Goal: Information Seeking & Learning: Learn about a topic

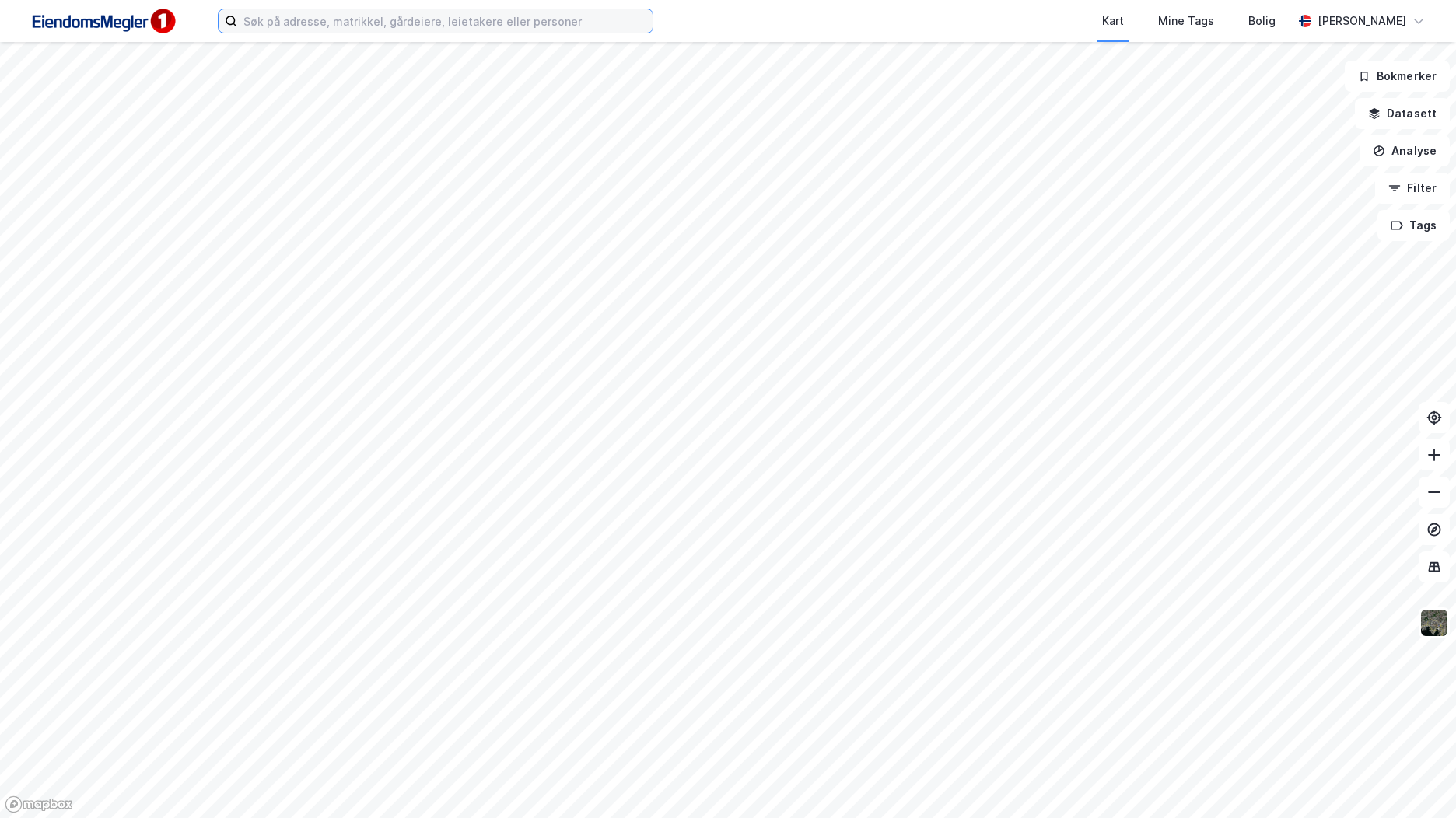
click at [468, 19] on input at bounding box center [444, 21] width 415 height 23
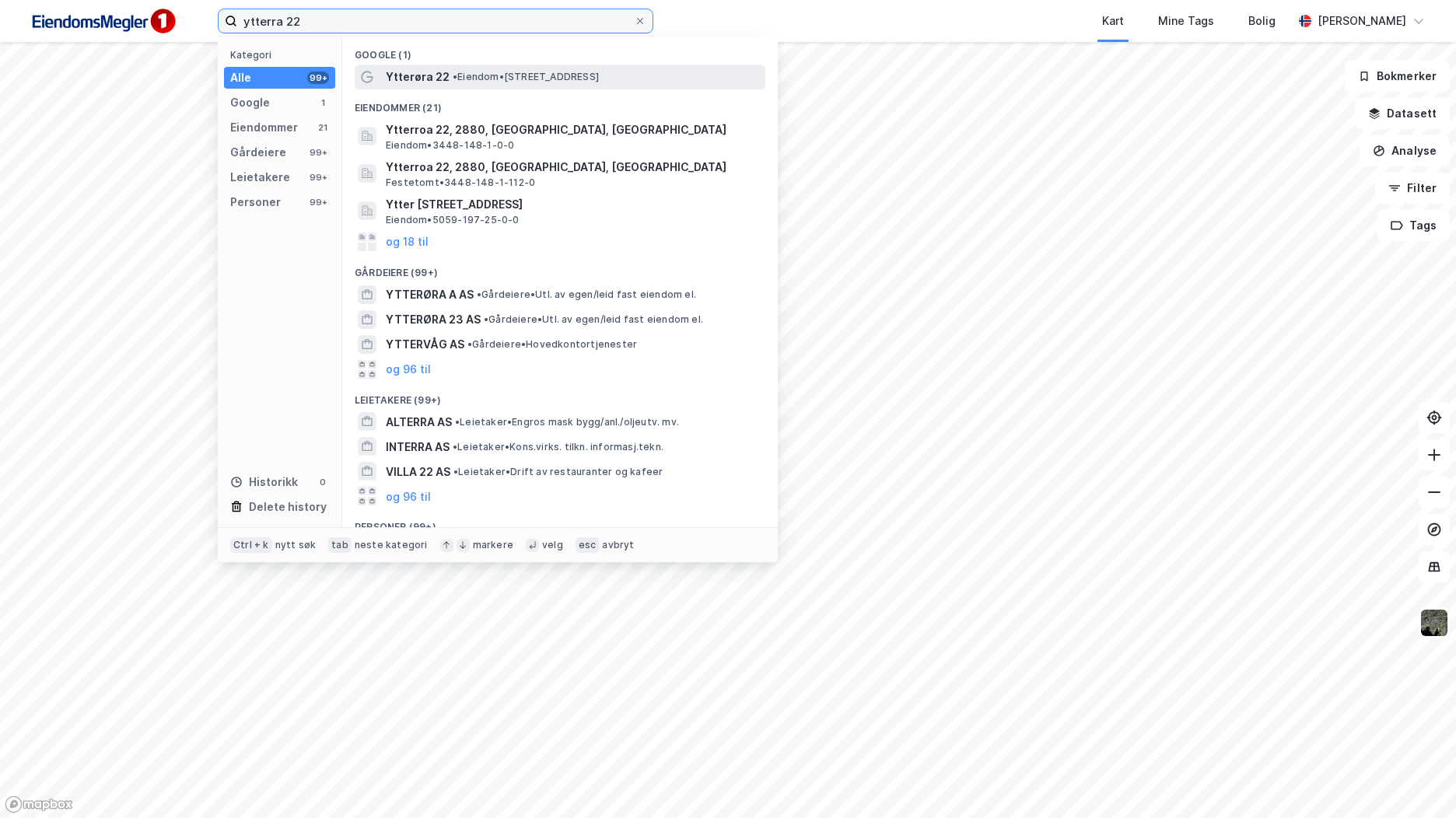
type input "ytterra 22"
click at [466, 82] on span "• Eiendom • [STREET_ADDRESS]" at bounding box center [526, 77] width 146 height 12
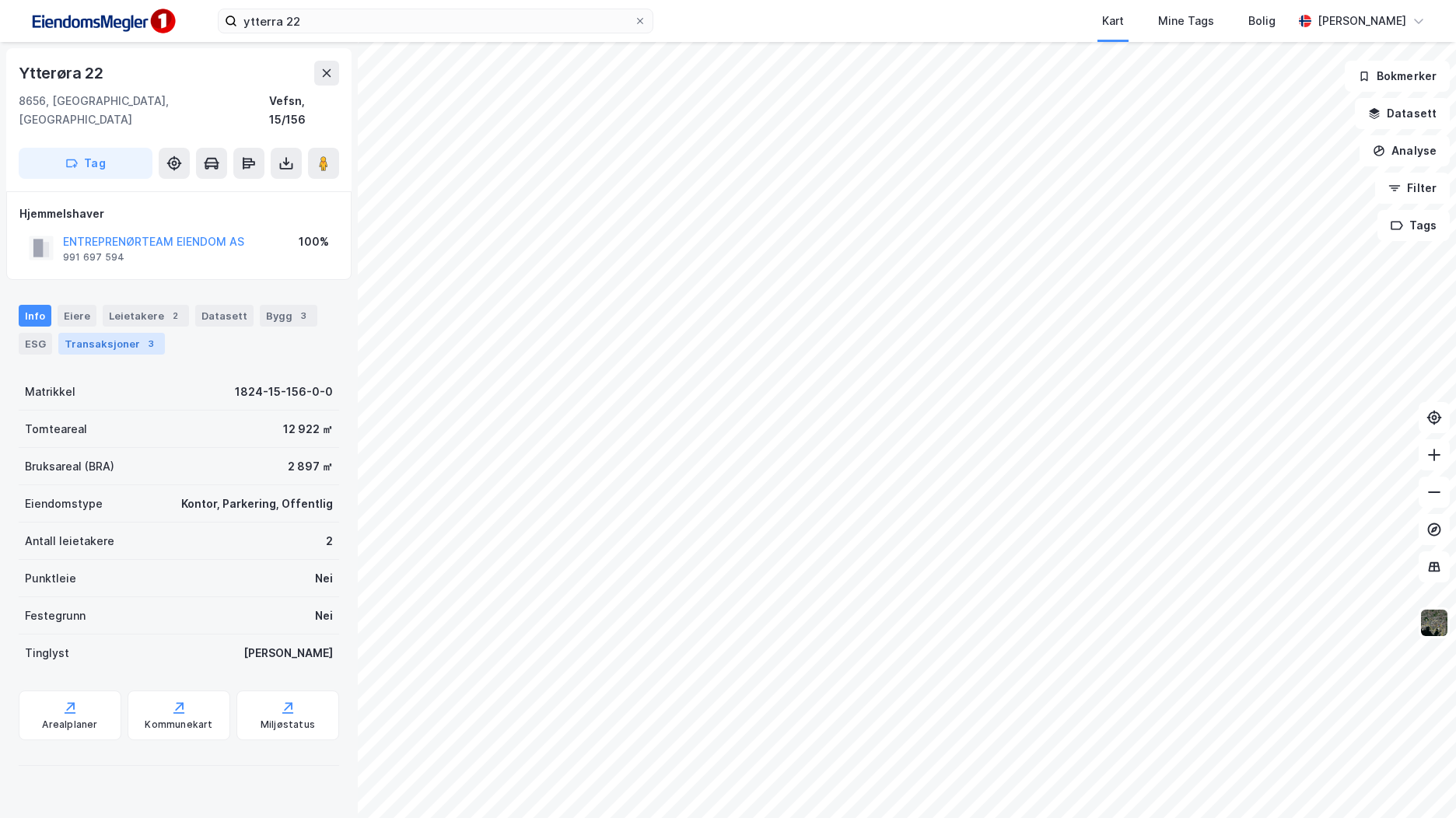
click at [108, 333] on div "Transaksjoner 3" at bounding box center [112, 344] width 107 height 22
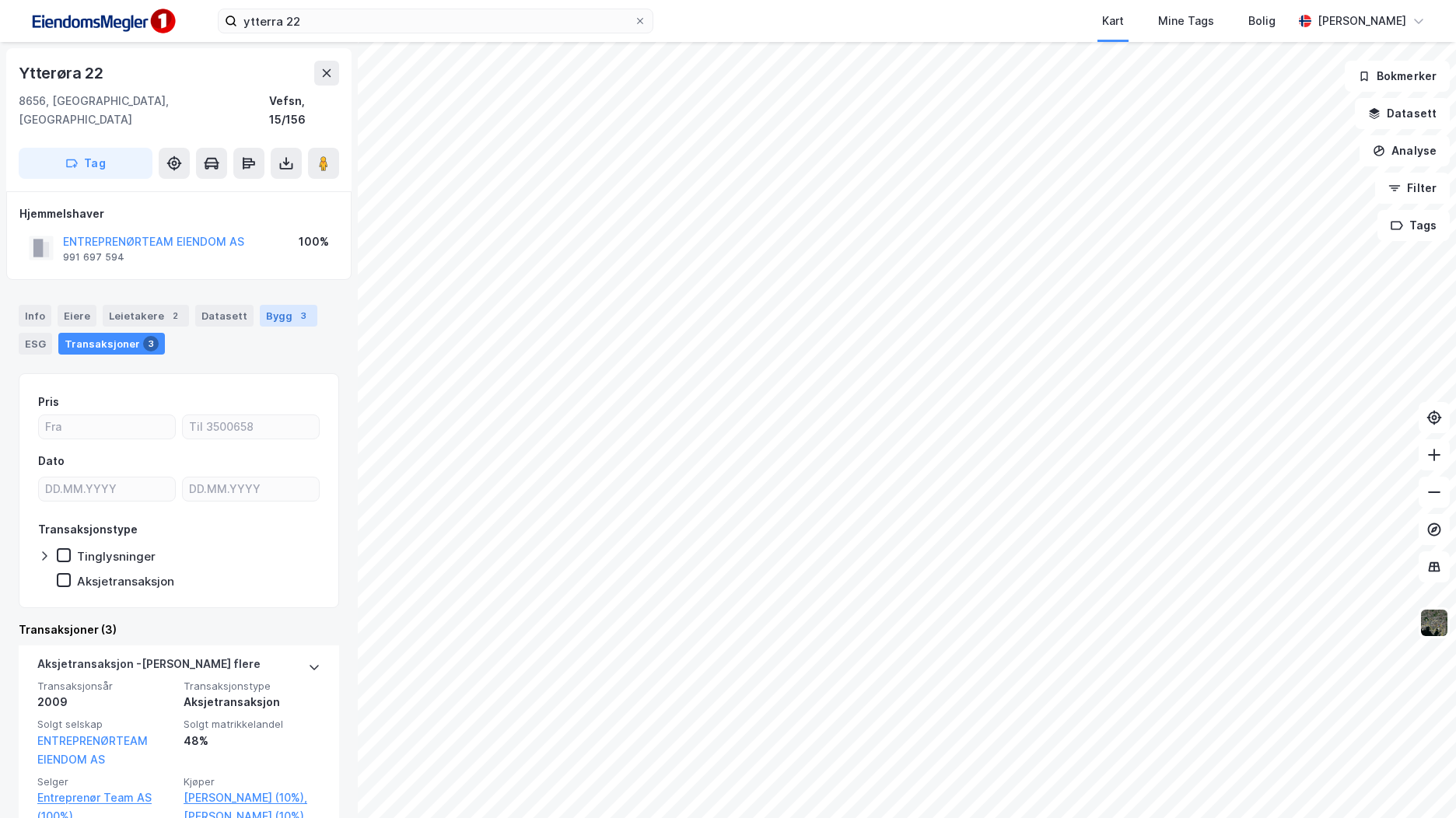
click at [295, 308] on div "3" at bounding box center [303, 316] width 15 height 15
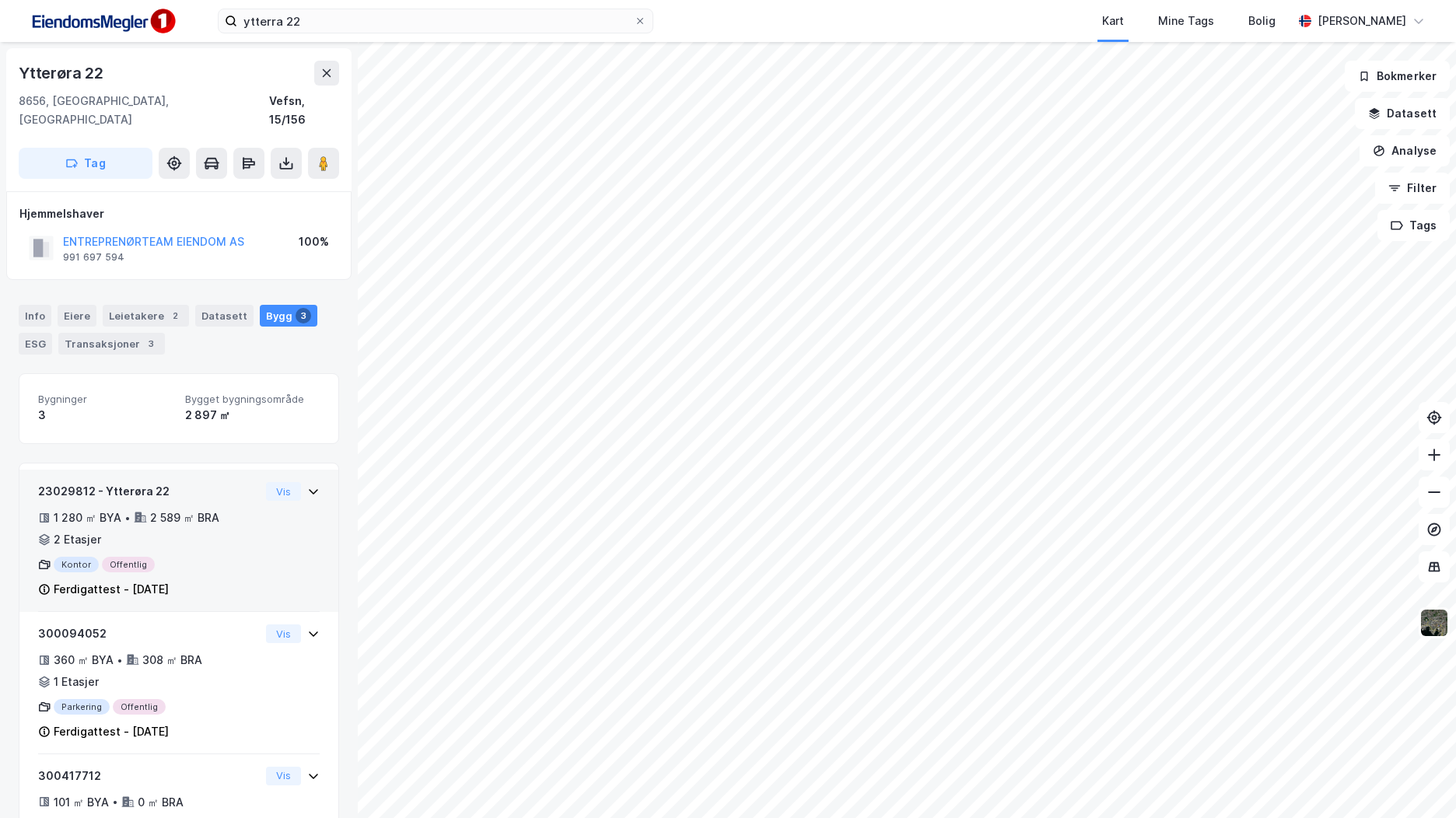
click at [307, 486] on icon at bounding box center [313, 492] width 12 height 12
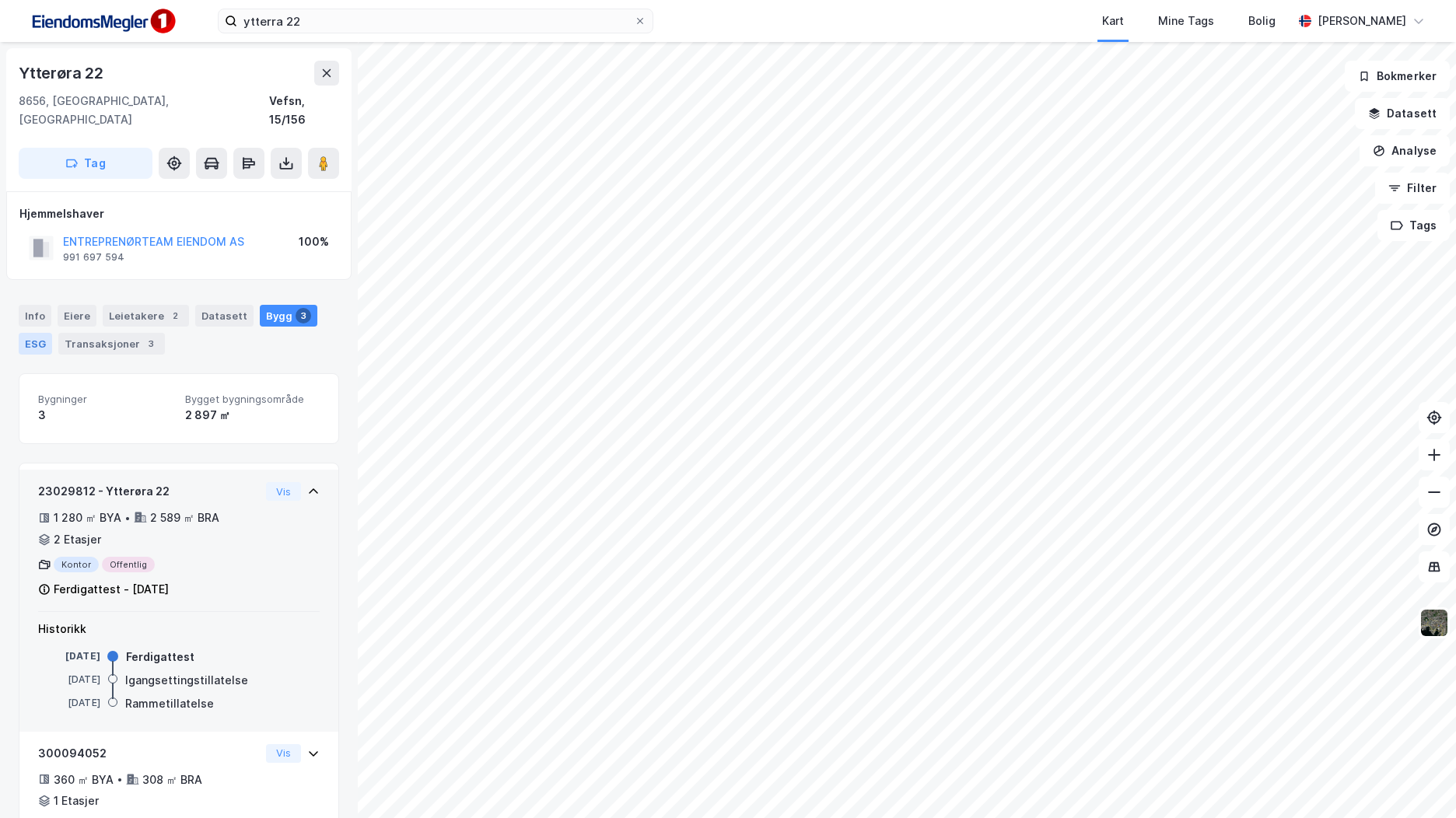
click at [43, 333] on div "ESG" at bounding box center [35, 344] width 34 height 22
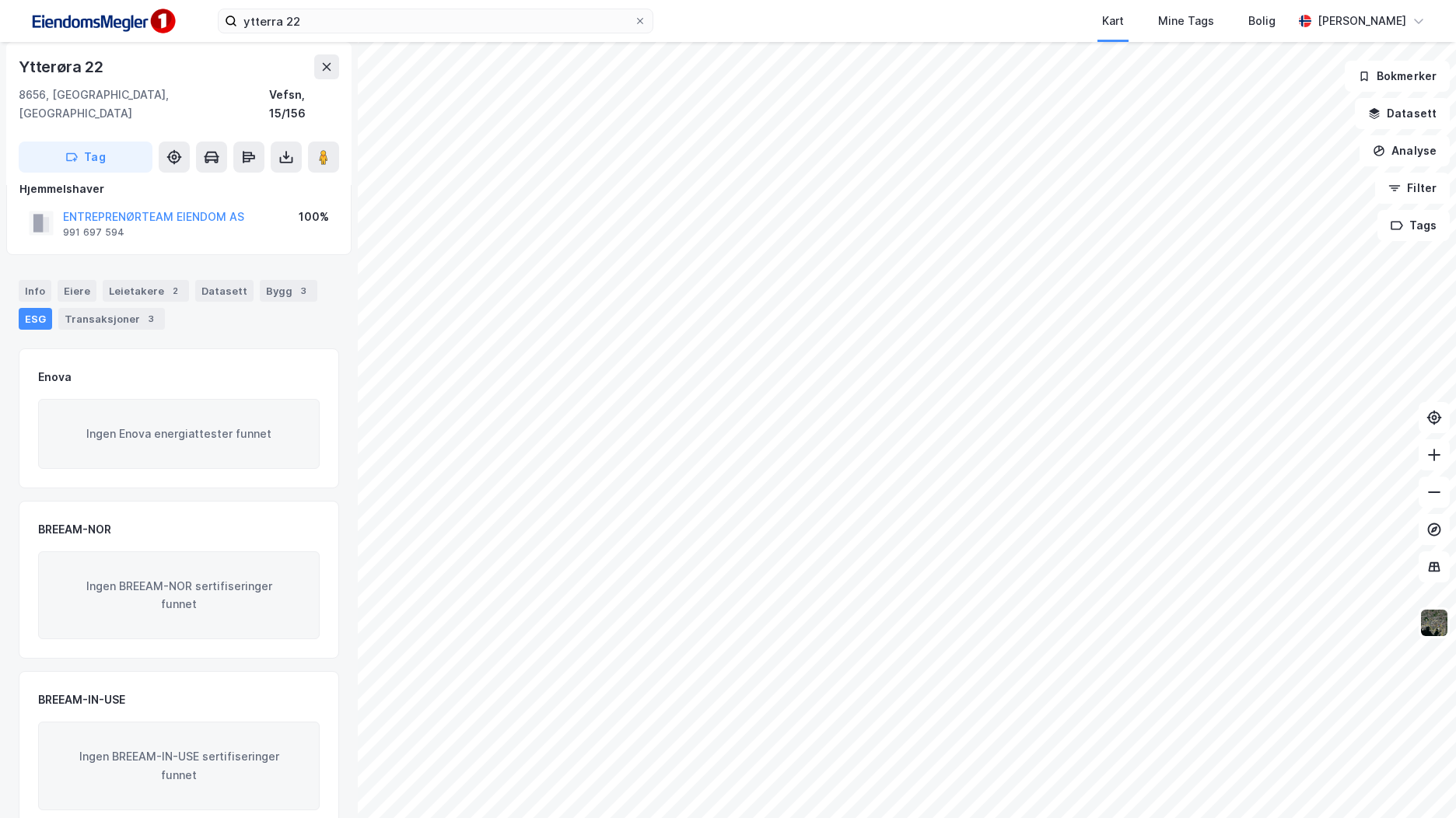
scroll to position [36, 0]
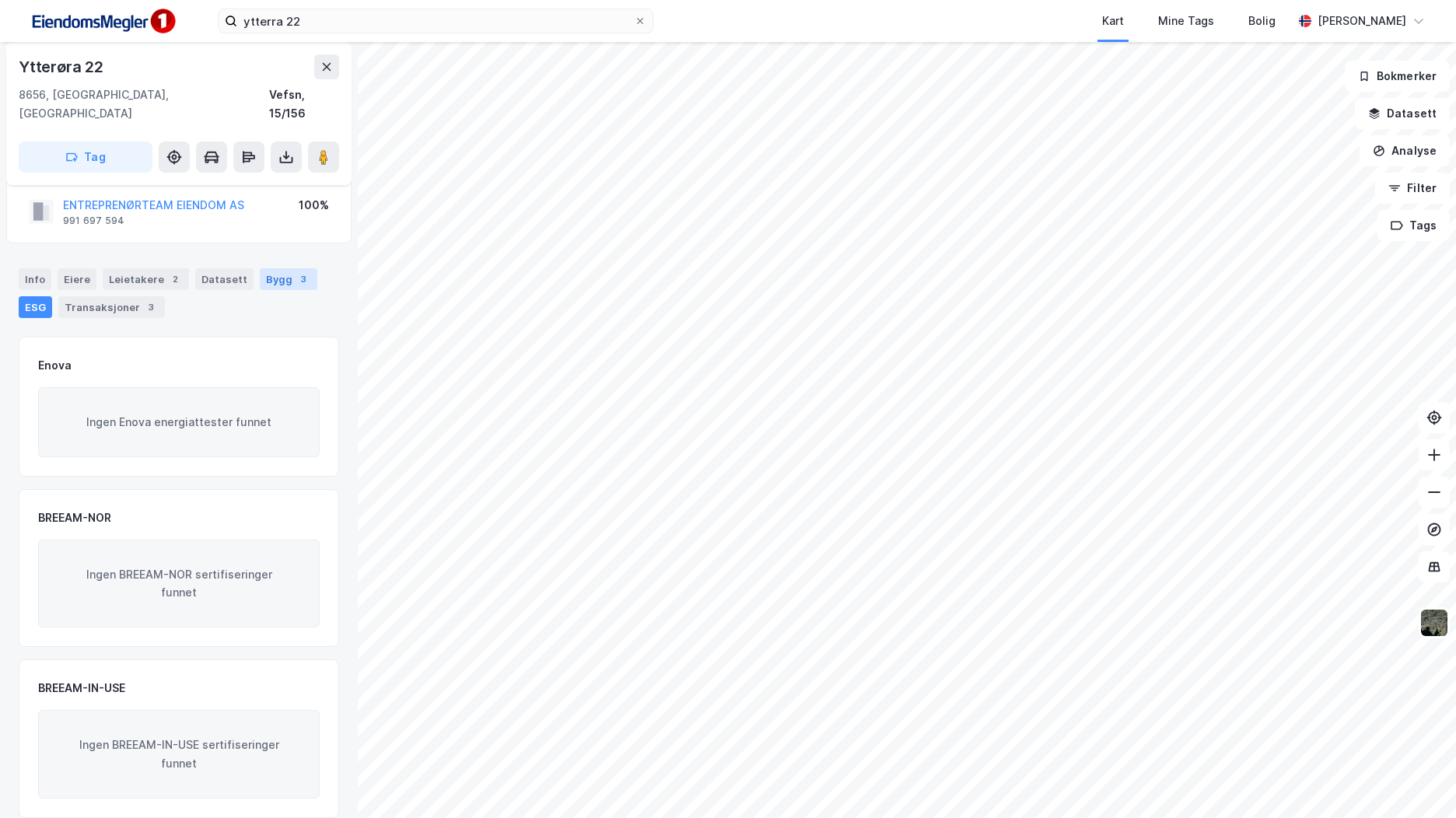
click at [299, 269] on div "Bygg 3" at bounding box center [288, 279] width 58 height 22
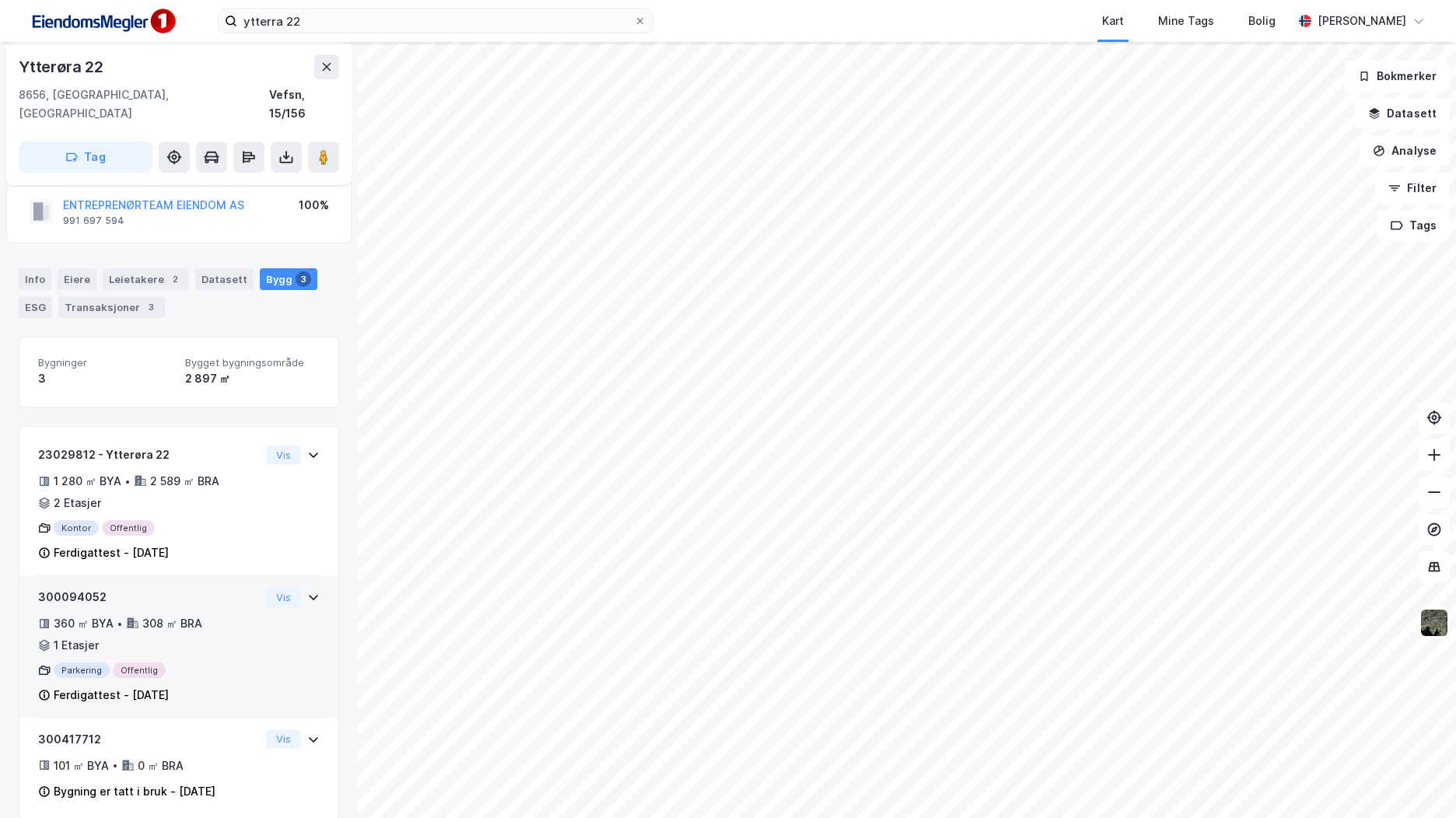
scroll to position [39, 0]
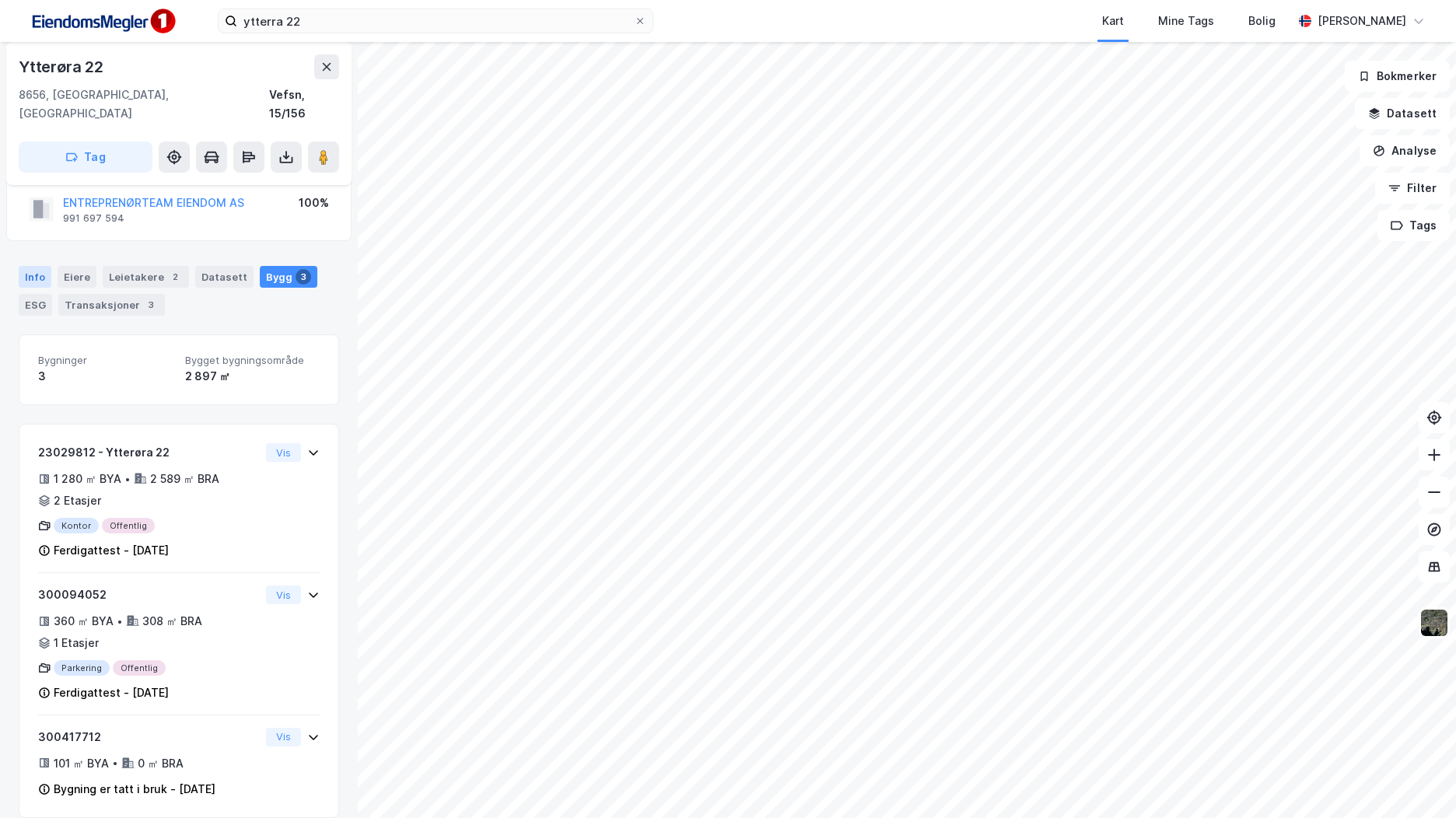
click at [28, 266] on div "Info" at bounding box center [35, 276] width 33 height 22
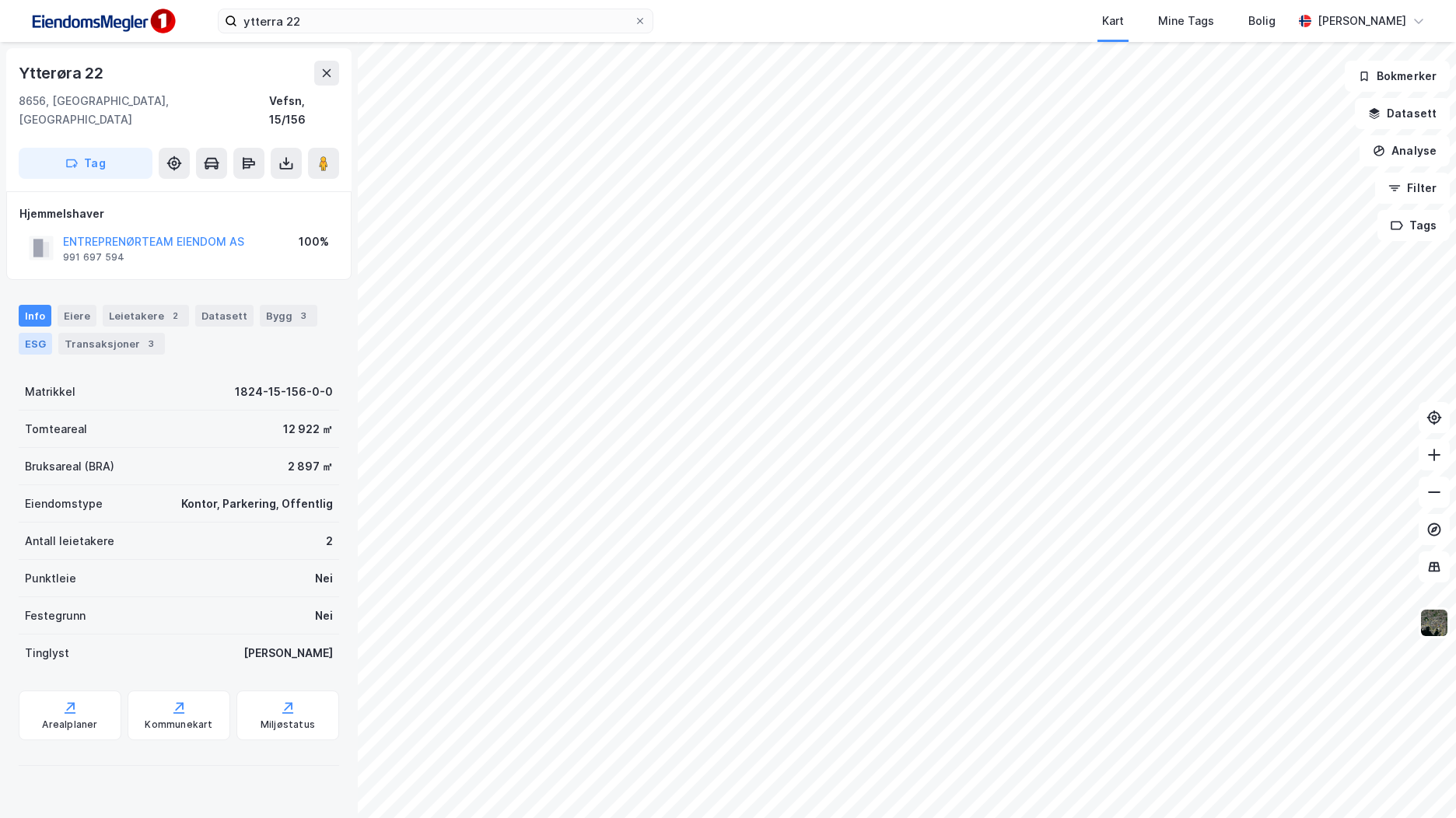
click at [44, 333] on div "ESG" at bounding box center [35, 344] width 34 height 22
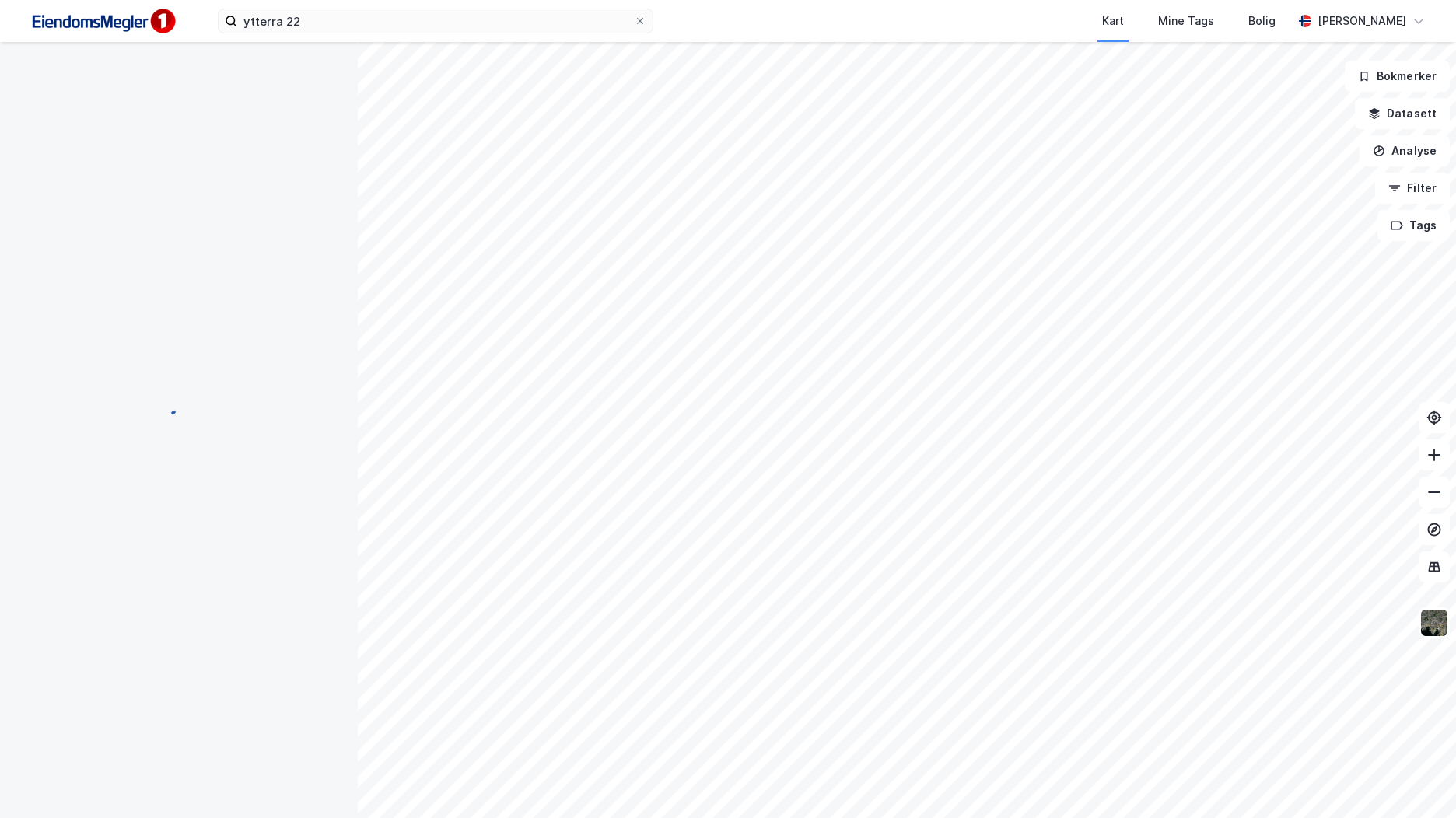
scroll to position [36, 0]
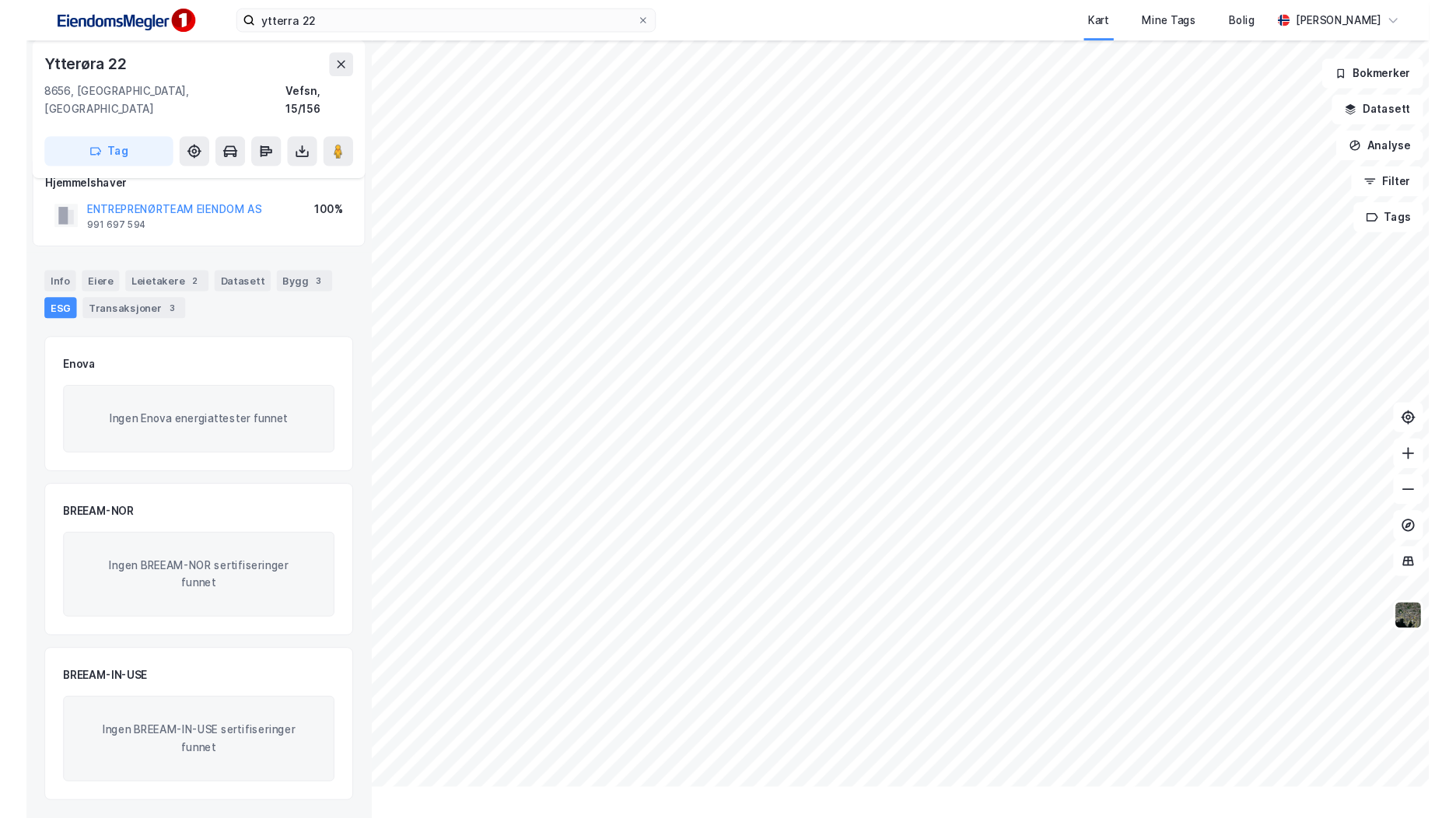
scroll to position [5, 0]
